Goal: Find specific page/section: Find specific page/section

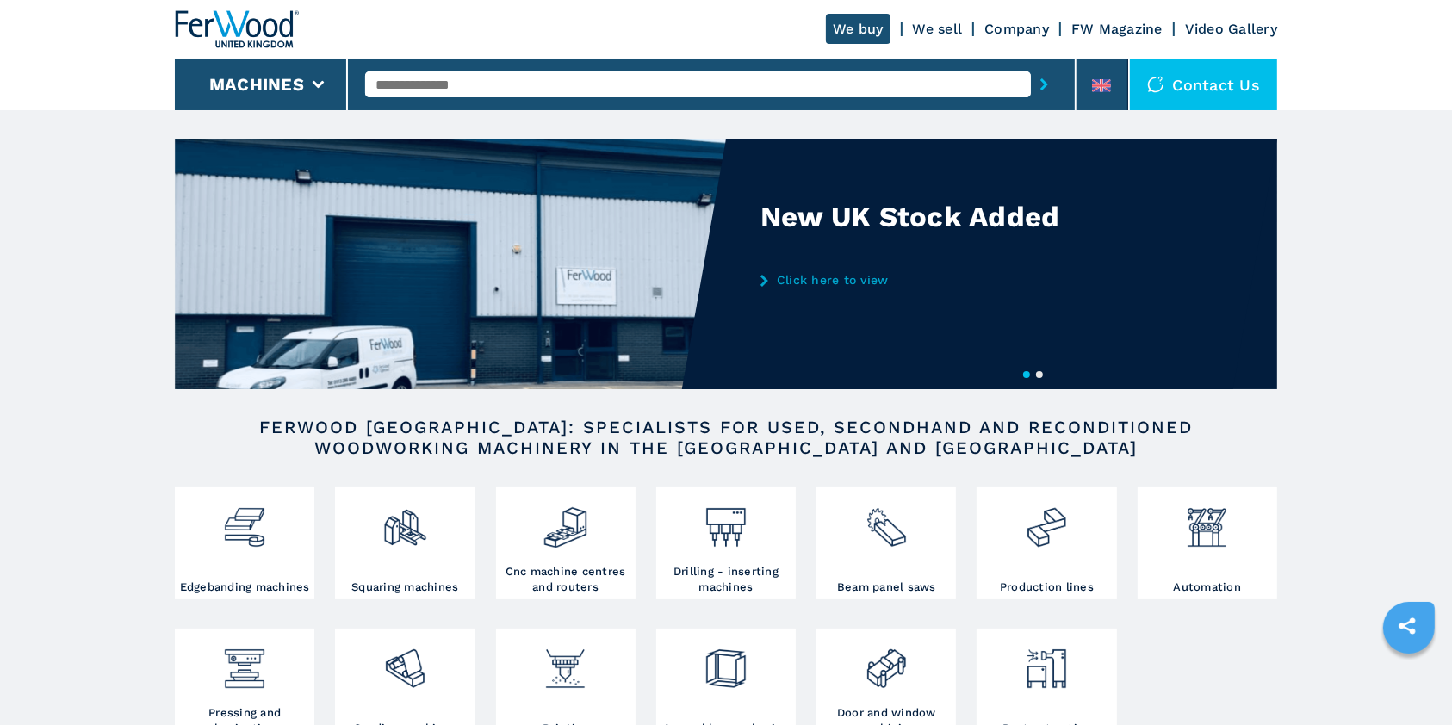
click at [799, 282] on link "Click here to view" at bounding box center [929, 280] width 338 height 14
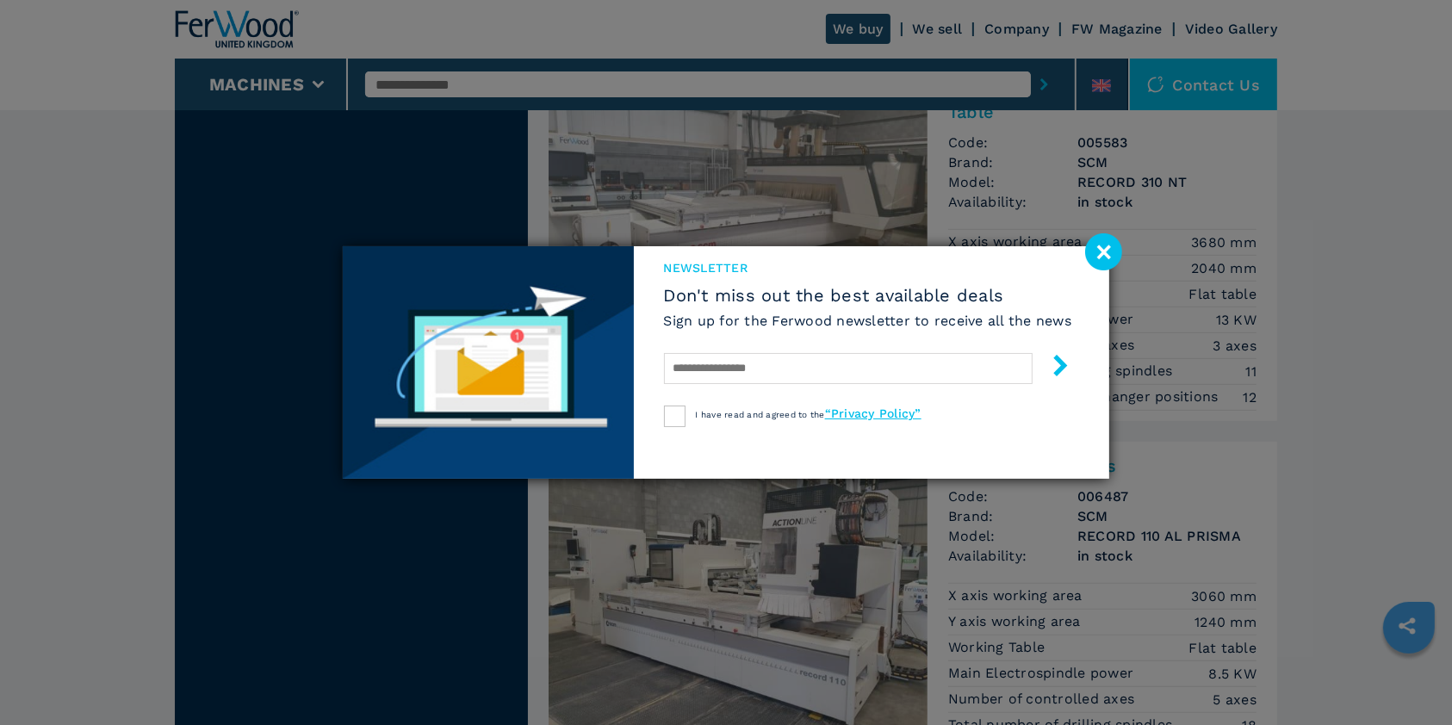
scroll to position [918, 0]
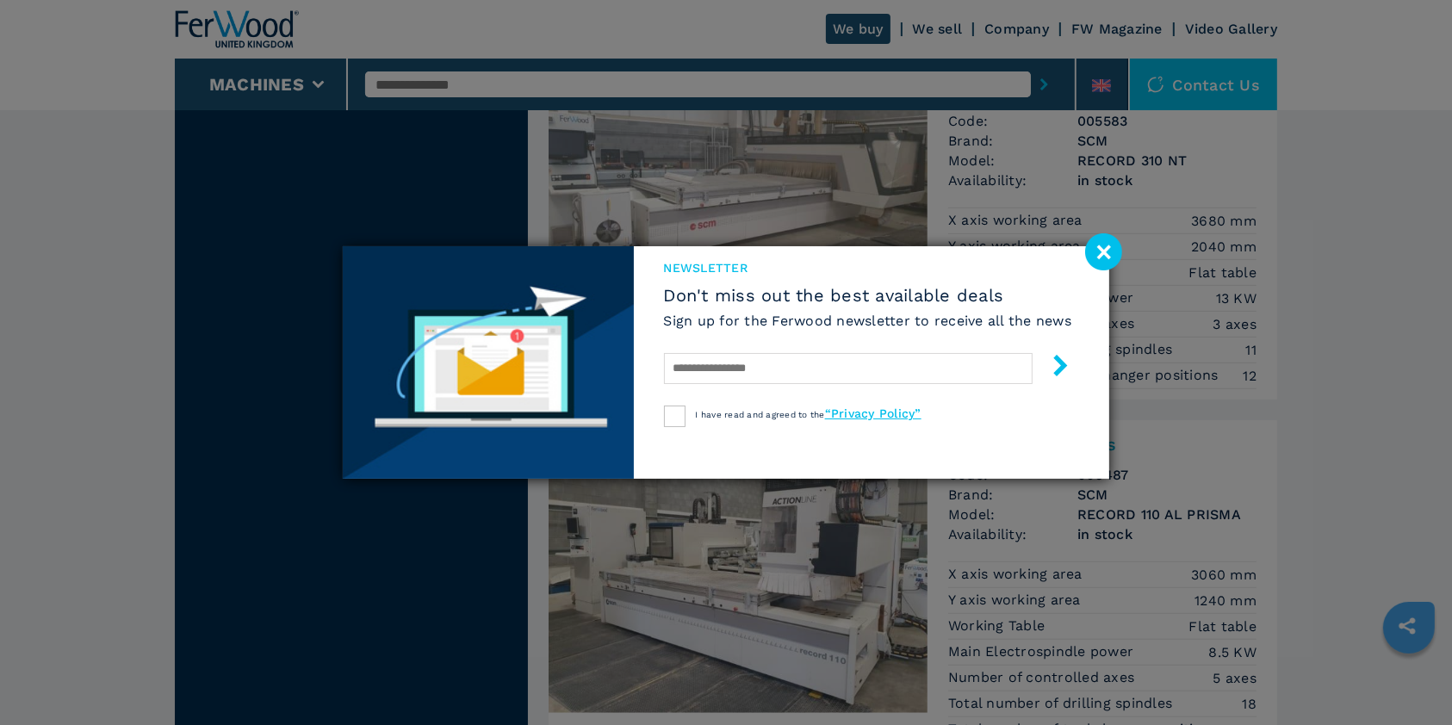
click at [1102, 251] on image at bounding box center [1103, 251] width 37 height 37
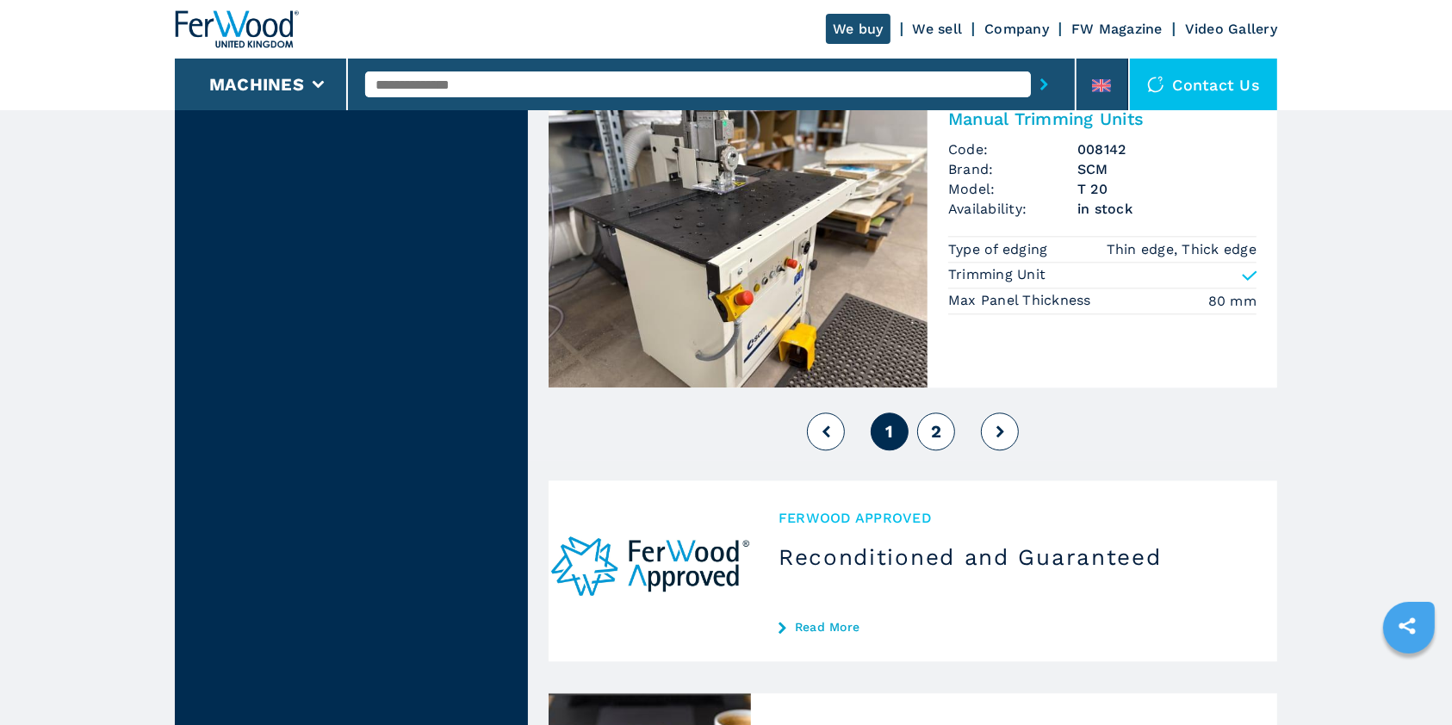
scroll to position [4134, 0]
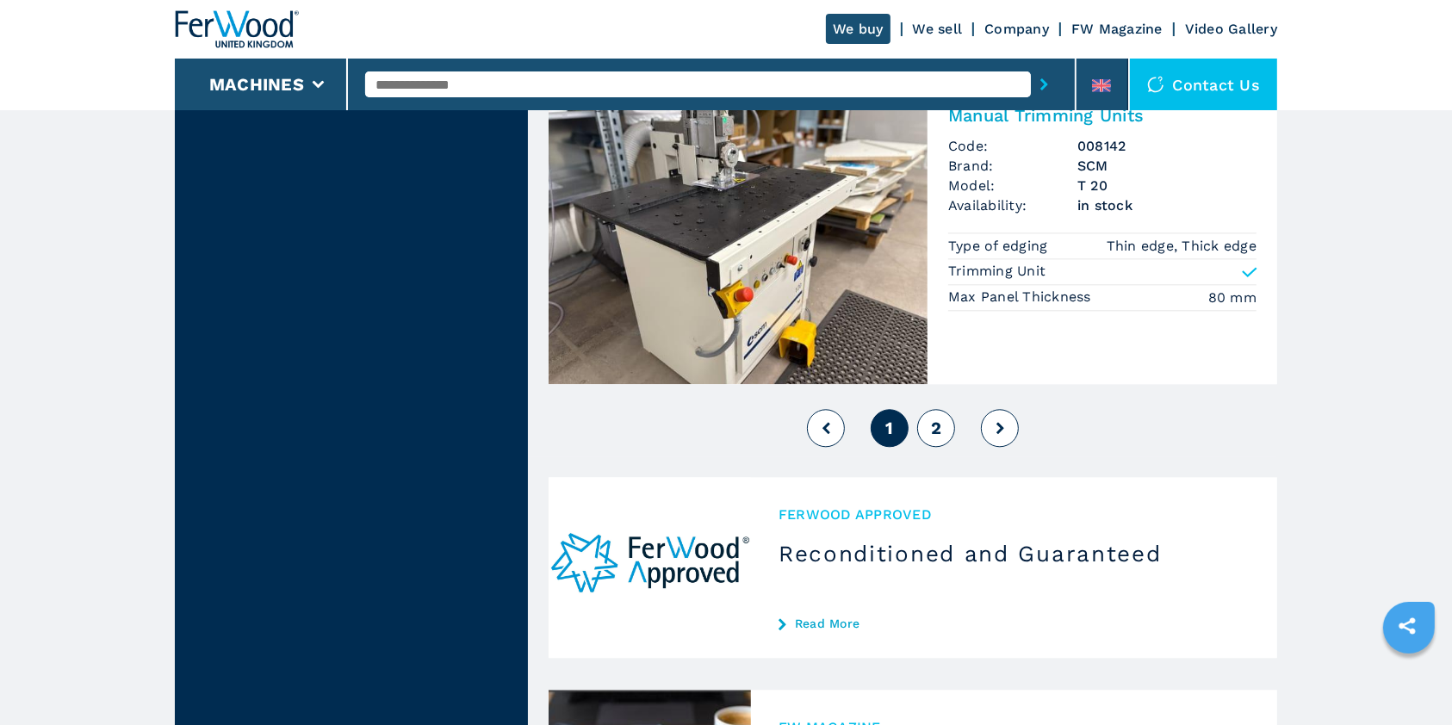
click at [932, 438] on span "2" at bounding box center [936, 428] width 10 height 21
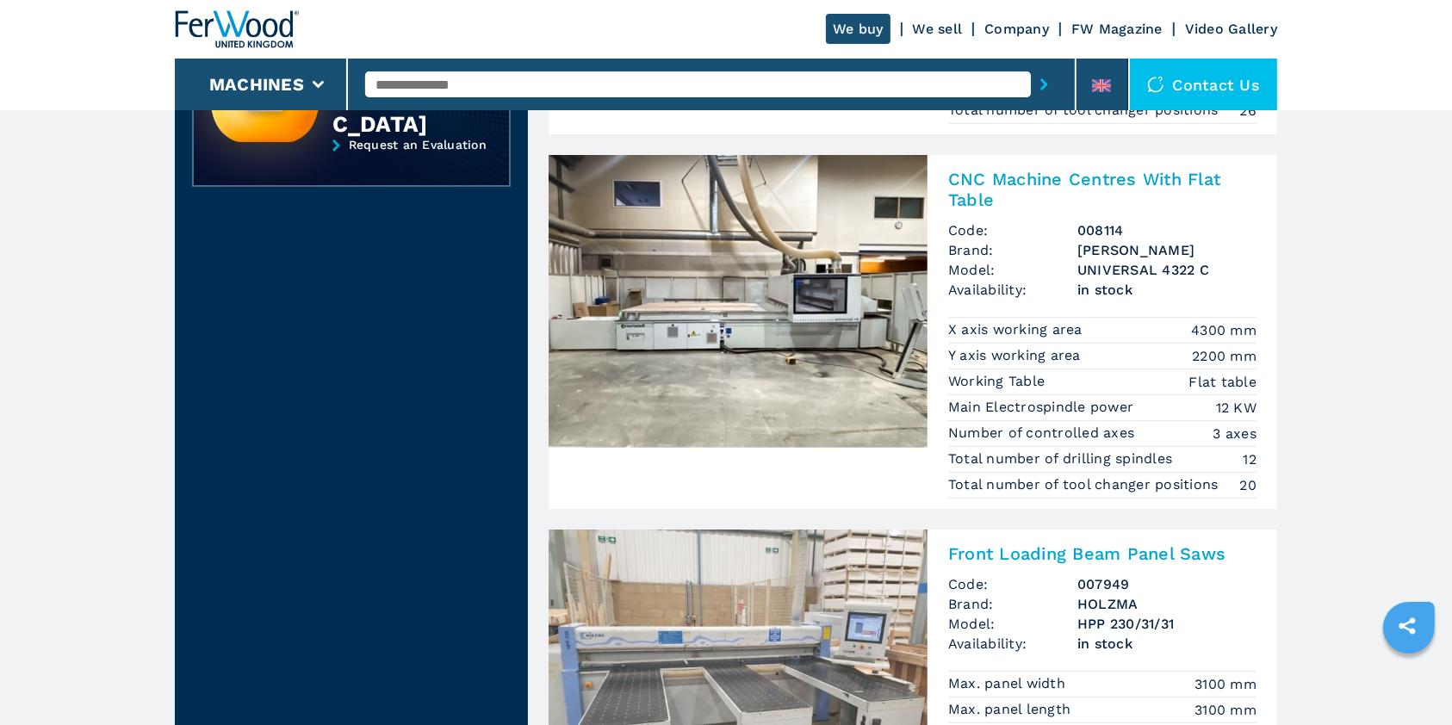
scroll to position [382, 0]
